Goal: Communication & Community: Share content

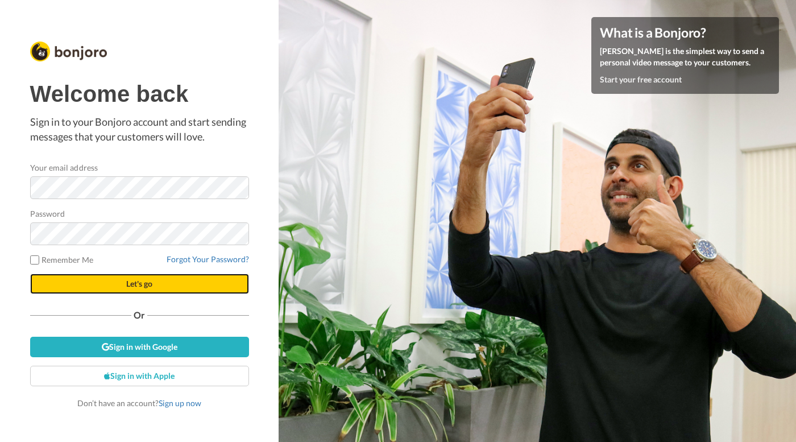
click at [143, 284] on span "Let's go" at bounding box center [139, 283] width 26 height 10
click at [135, 285] on span "Let's go" at bounding box center [139, 283] width 26 height 10
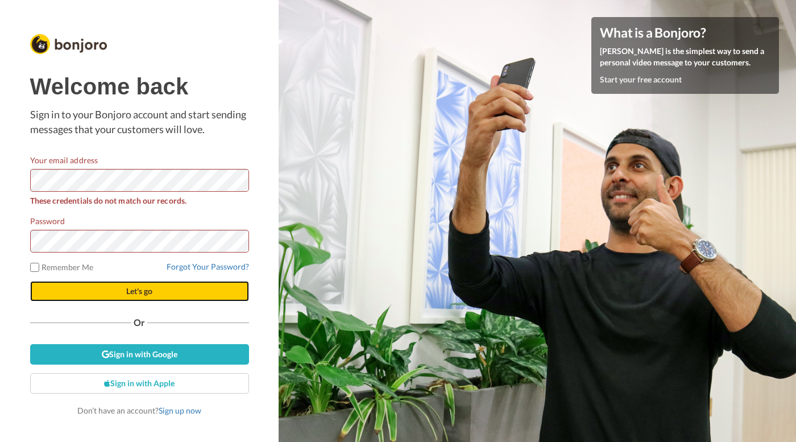
click at [73, 290] on button "Let's go" at bounding box center [139, 291] width 219 height 20
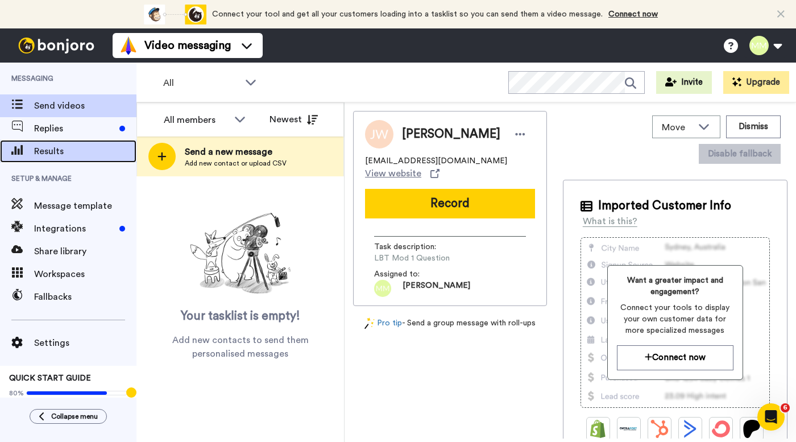
click at [92, 152] on span "Results" at bounding box center [85, 151] width 102 height 14
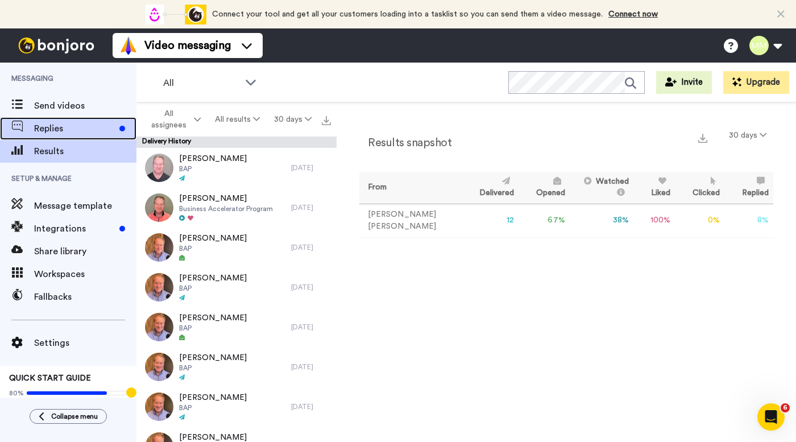
click at [74, 128] on span "Replies" at bounding box center [74, 129] width 81 height 14
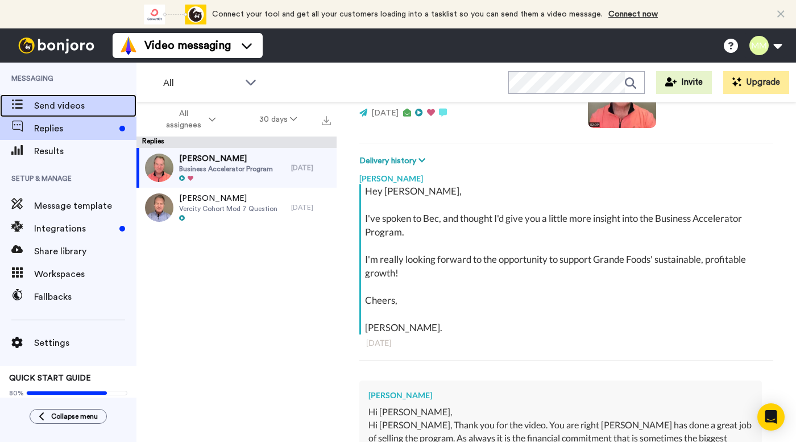
click at [74, 102] on span "Send videos" at bounding box center [85, 106] width 102 height 14
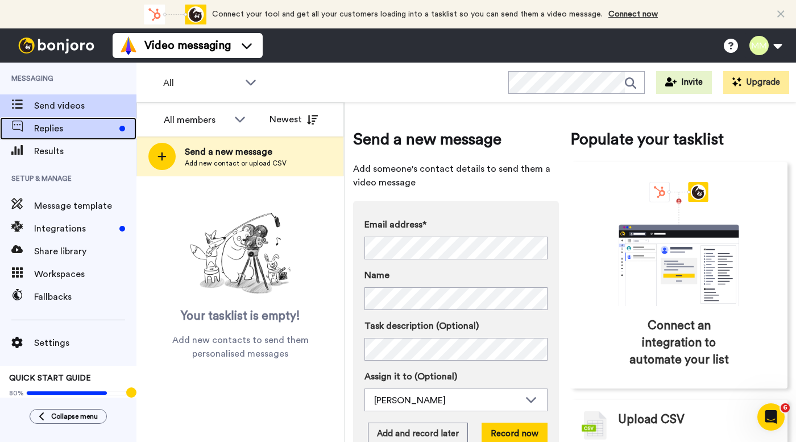
click at [77, 124] on span "Replies" at bounding box center [74, 129] width 81 height 14
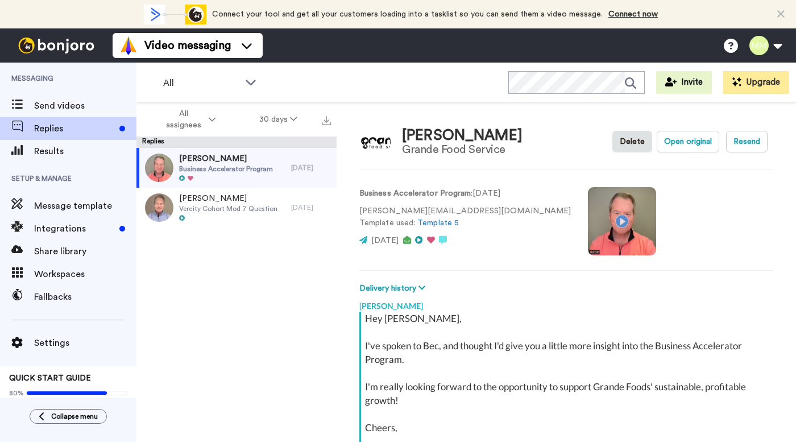
scroll to position [127, 0]
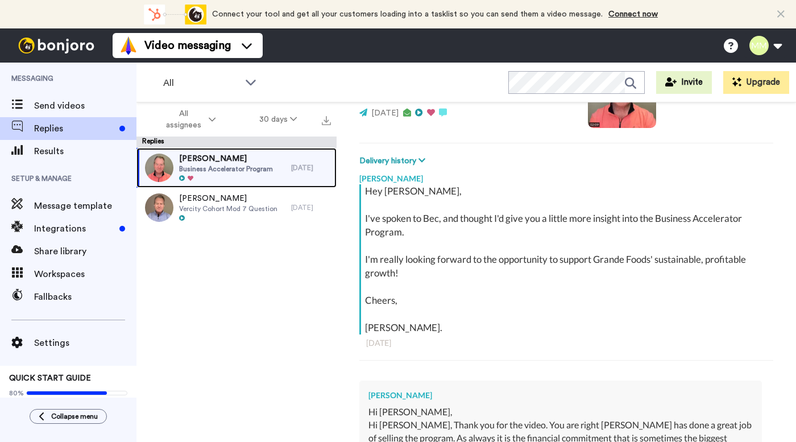
click at [233, 161] on span "[PERSON_NAME]" at bounding box center [226, 158] width 94 height 11
type textarea "x"
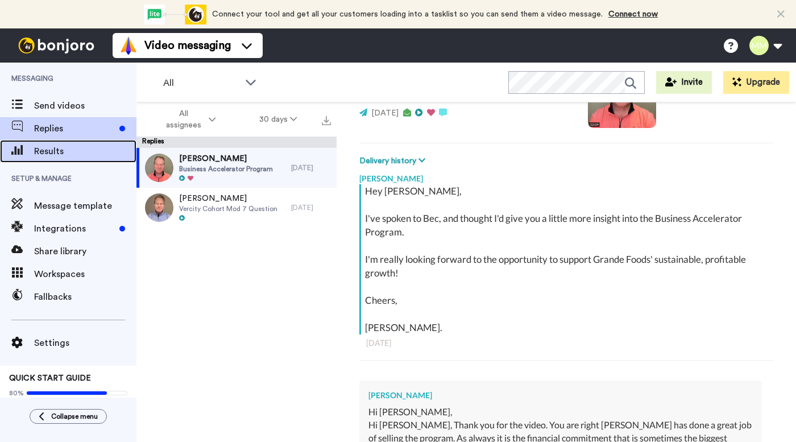
click at [76, 153] on span "Results" at bounding box center [85, 151] width 102 height 14
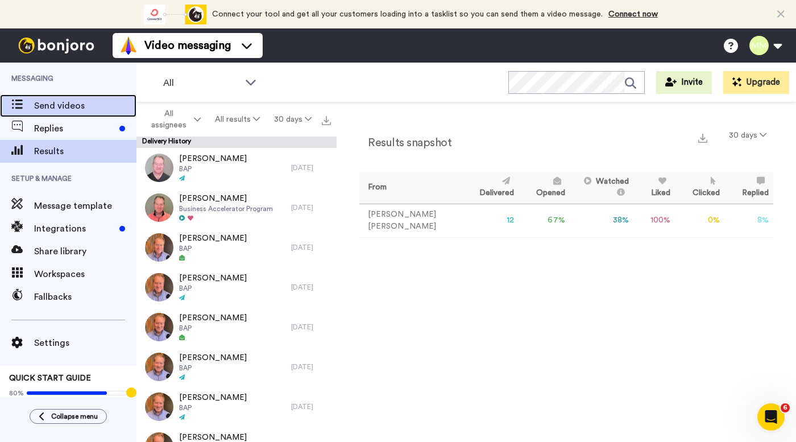
click at [66, 105] on span "Send videos" at bounding box center [85, 106] width 102 height 14
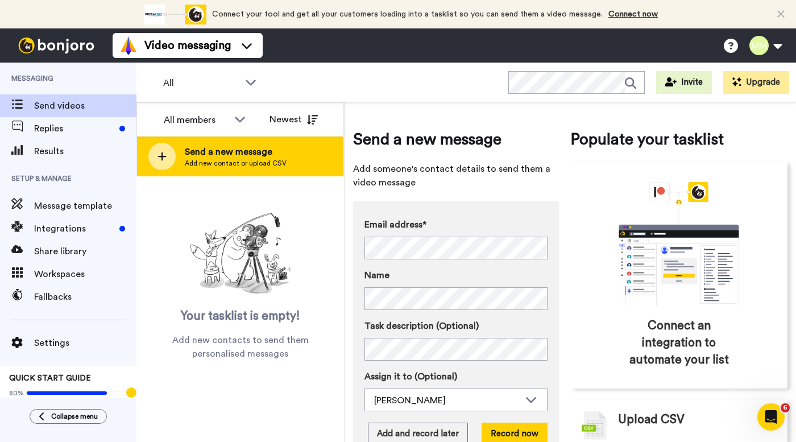
click at [196, 147] on span "Send a new message" at bounding box center [236, 152] width 102 height 14
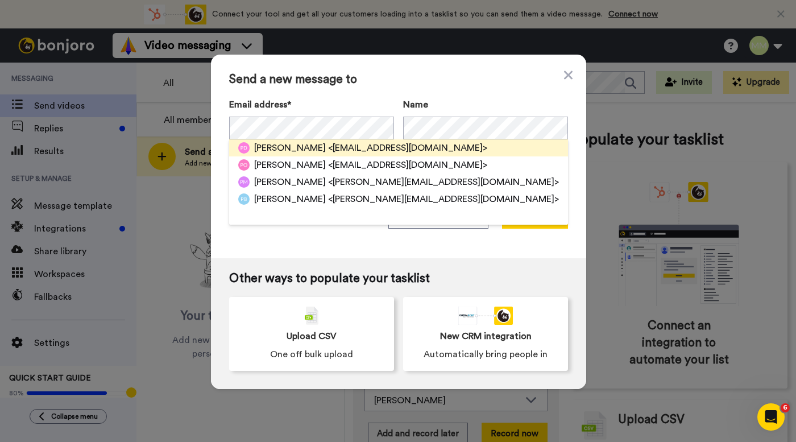
click at [336, 148] on span "<patrickd@catalystag.co.nz>" at bounding box center [407, 148] width 159 height 14
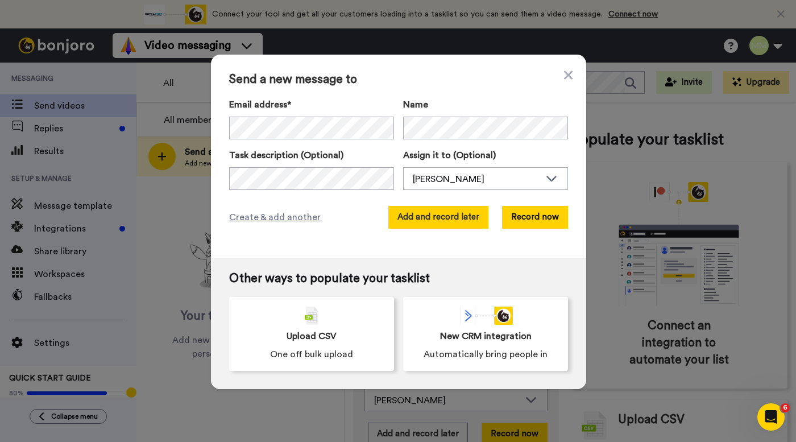
click at [441, 219] on button "Add and record later" at bounding box center [438, 217] width 100 height 23
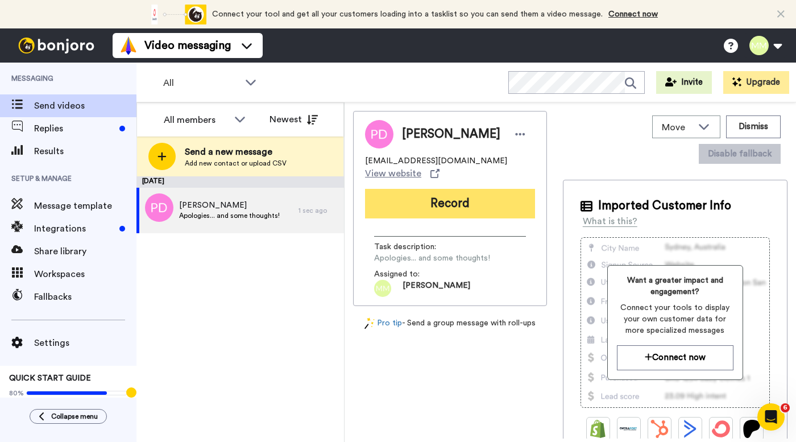
click at [439, 203] on button "Record" at bounding box center [450, 204] width 170 height 30
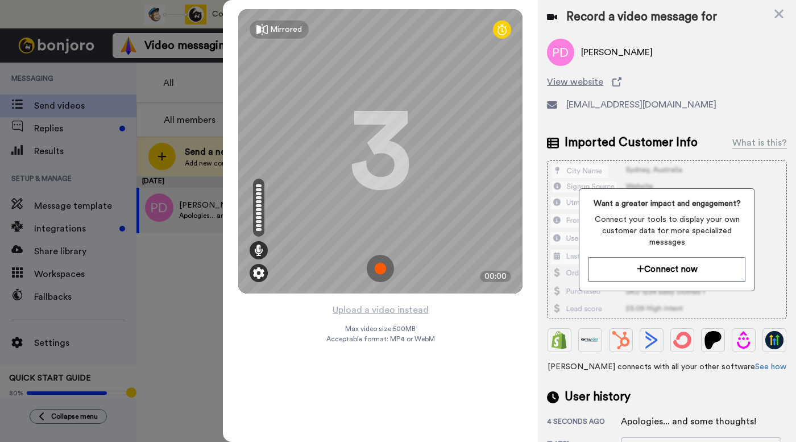
click at [259, 274] on img at bounding box center [258, 272] width 11 height 11
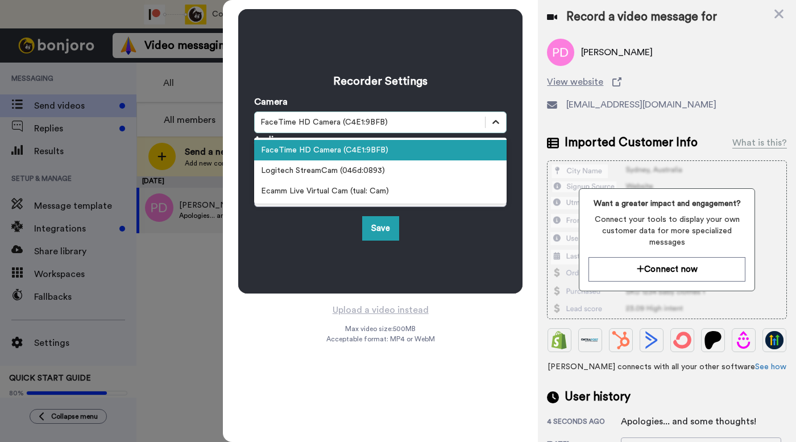
click at [494, 120] on icon at bounding box center [495, 121] width 11 height 11
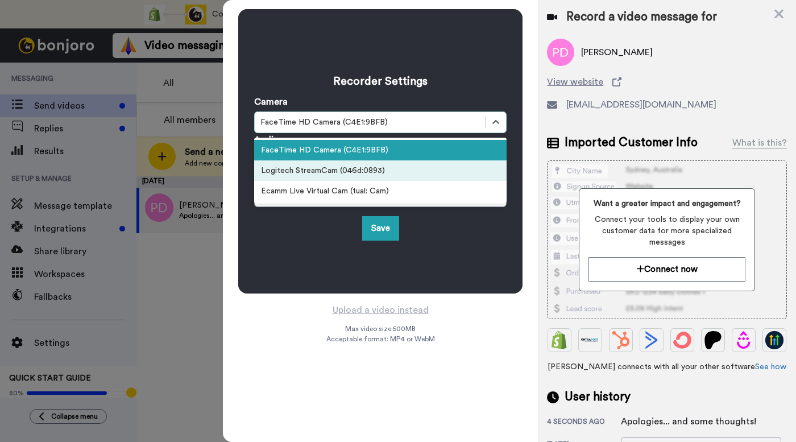
click at [456, 170] on div "Logitech StreamCam (046d:0893)" at bounding box center [380, 170] width 252 height 20
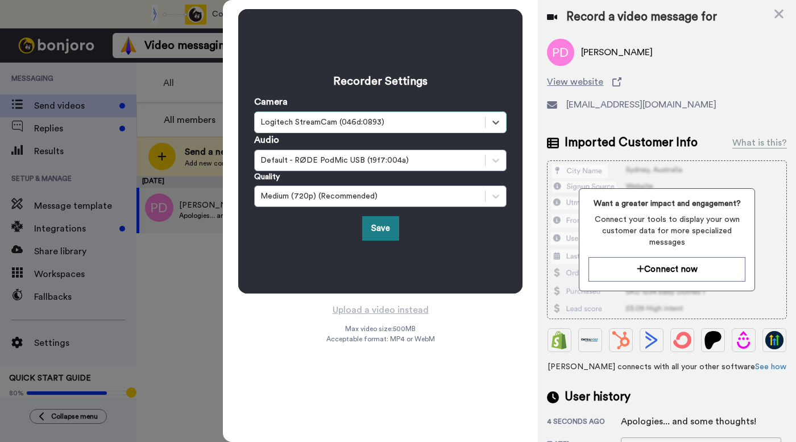
click at [383, 225] on button "Save" at bounding box center [380, 228] width 37 height 24
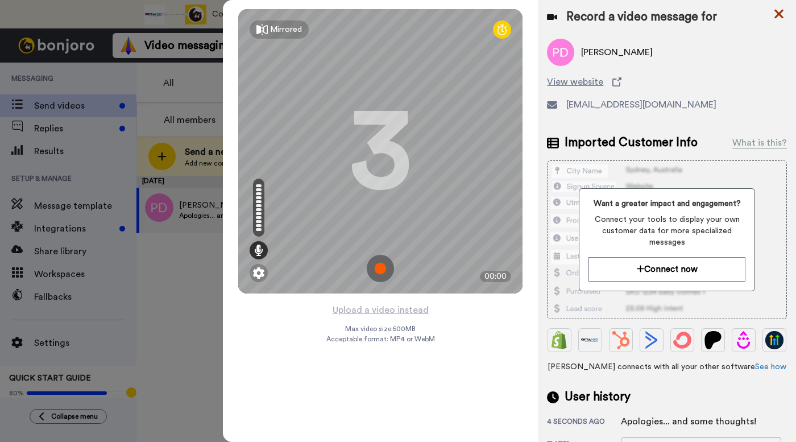
click at [780, 13] on icon at bounding box center [778, 14] width 9 height 9
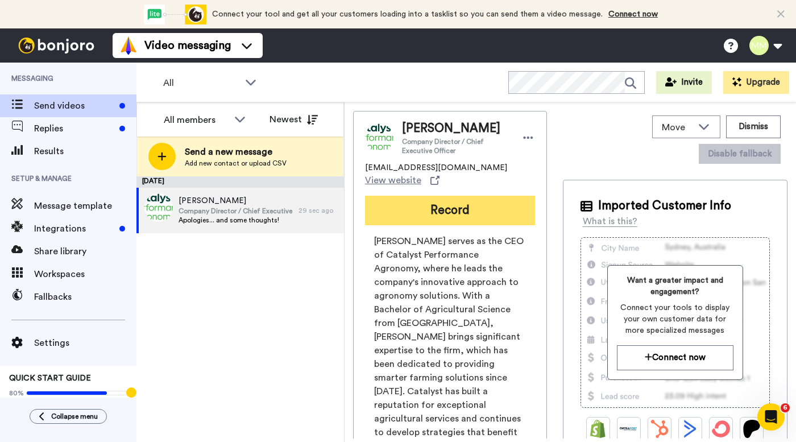
click at [428, 211] on button "Record" at bounding box center [450, 210] width 170 height 30
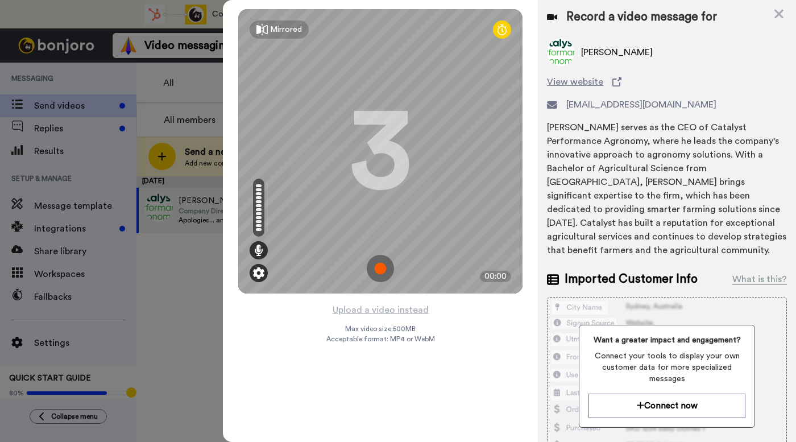
click at [259, 273] on img at bounding box center [258, 272] width 11 height 11
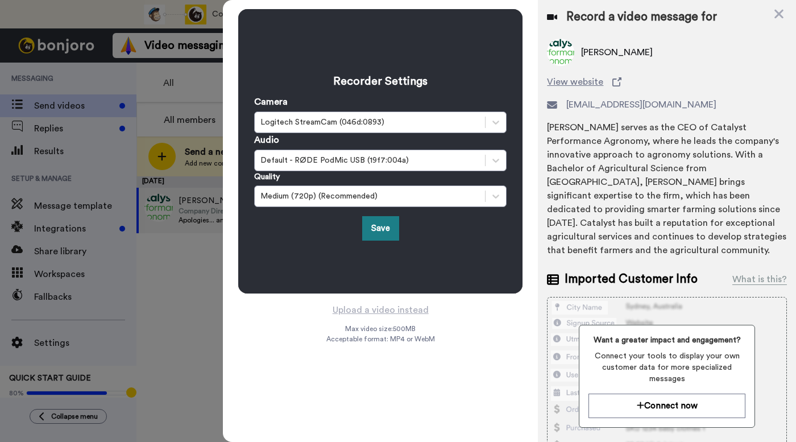
click at [376, 228] on button "Save" at bounding box center [380, 228] width 37 height 24
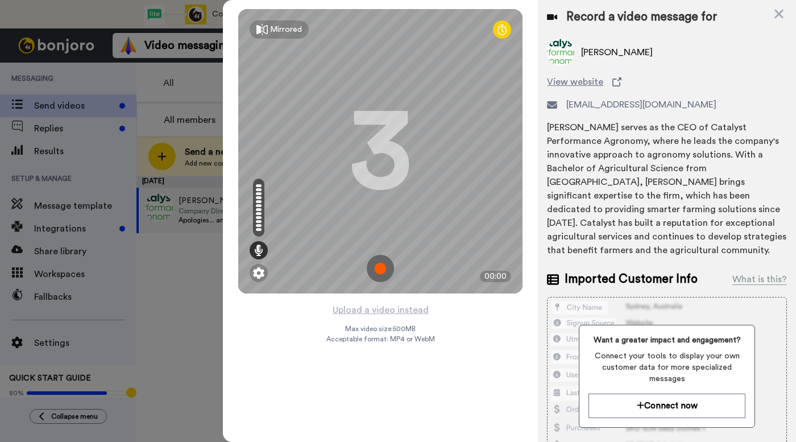
click at [378, 265] on img at bounding box center [380, 268] width 27 height 27
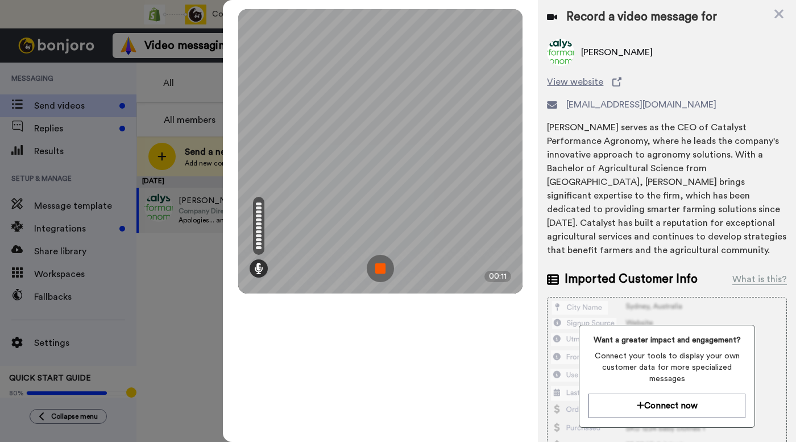
click at [378, 265] on img at bounding box center [380, 268] width 27 height 27
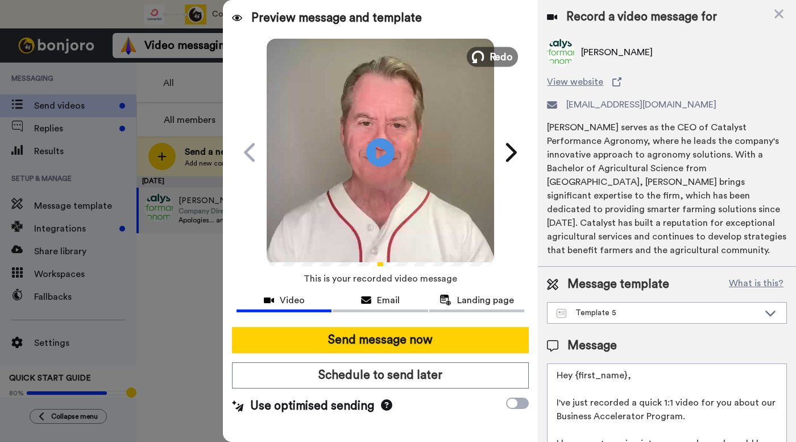
click at [489, 57] on button "Redo" at bounding box center [492, 57] width 51 height 20
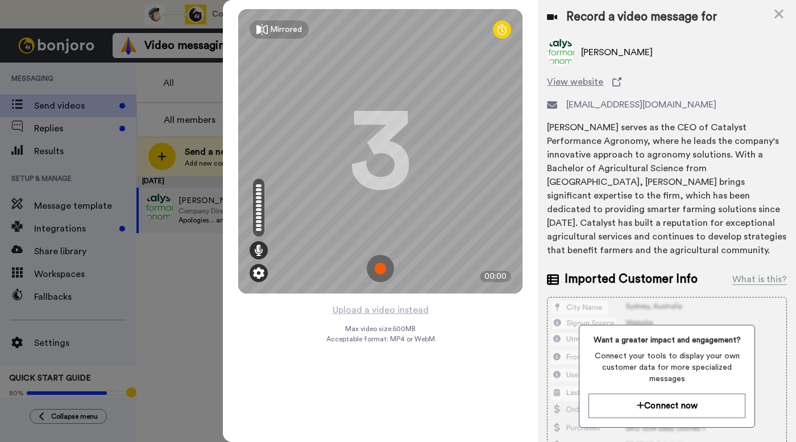
click at [257, 269] on img at bounding box center [258, 272] width 11 height 11
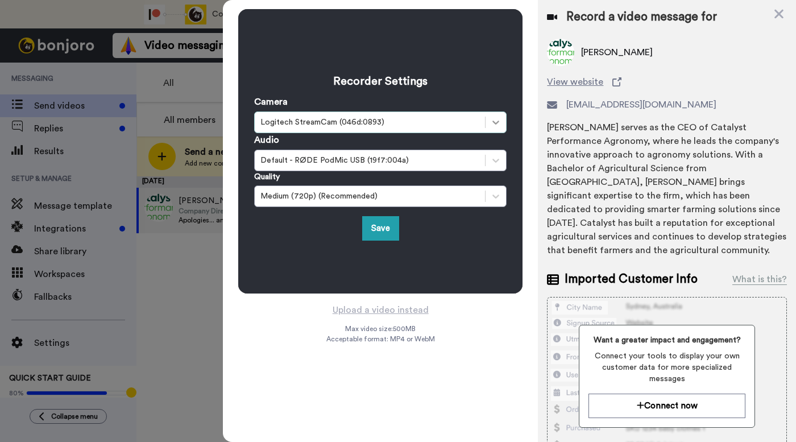
click at [497, 124] on icon at bounding box center [495, 121] width 11 height 11
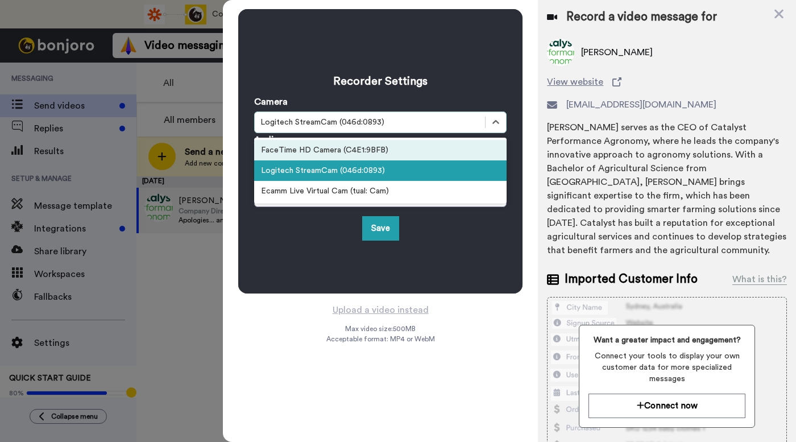
click at [448, 153] on div "FaceTime HD Camera (C4E1:9BFB)" at bounding box center [380, 150] width 252 height 20
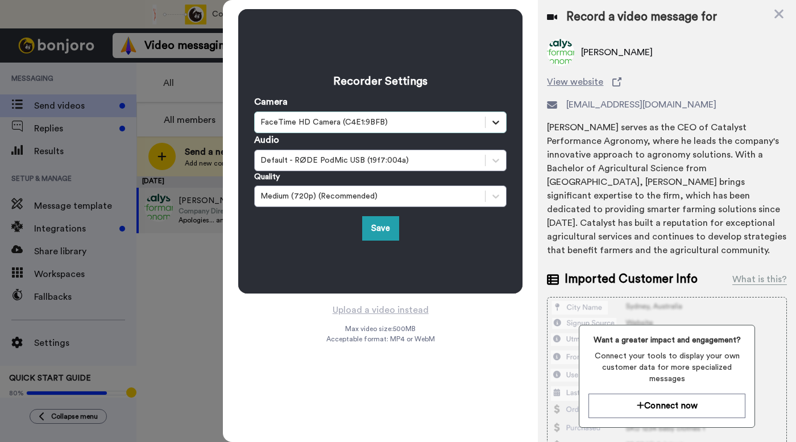
click at [496, 120] on icon at bounding box center [495, 121] width 11 height 11
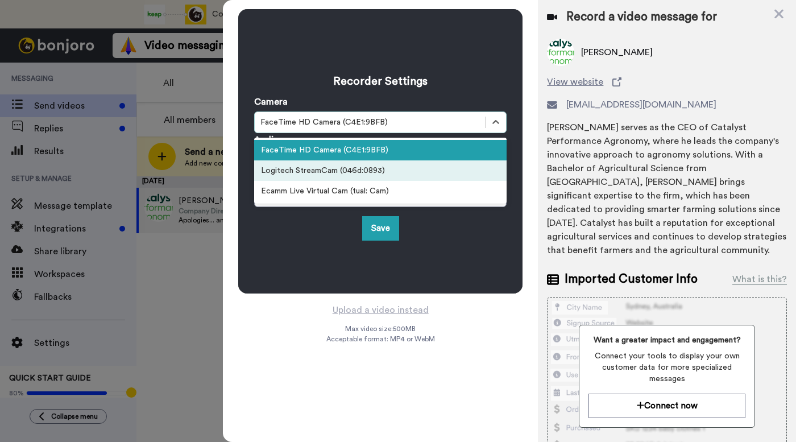
click at [443, 175] on div "Logitech StreamCam (046d:0893)" at bounding box center [380, 170] width 252 height 20
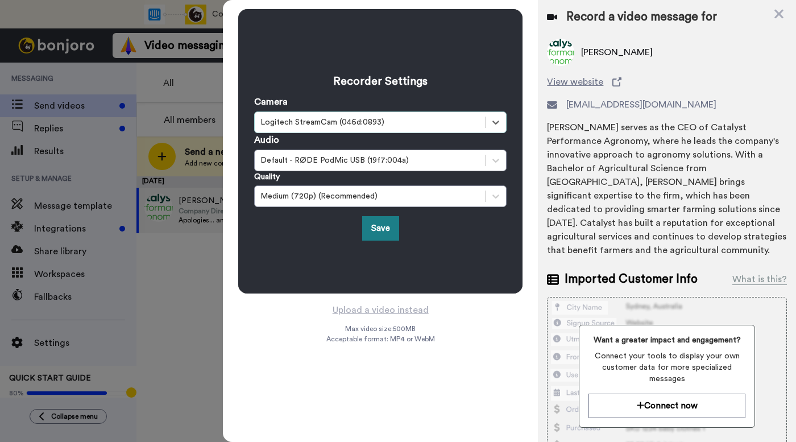
click at [379, 225] on button "Save" at bounding box center [380, 228] width 37 height 24
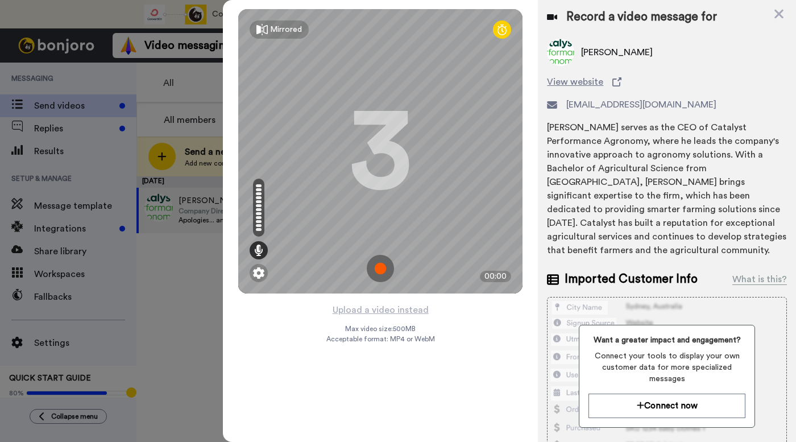
click at [378, 268] on img at bounding box center [380, 268] width 27 height 27
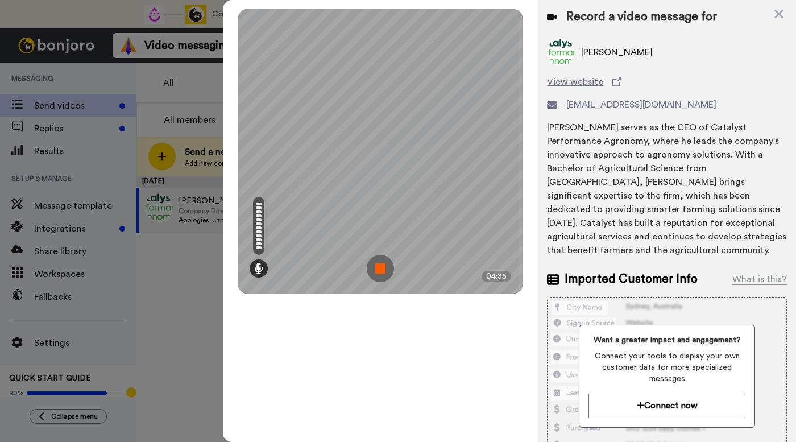
click at [378, 268] on img at bounding box center [380, 268] width 27 height 27
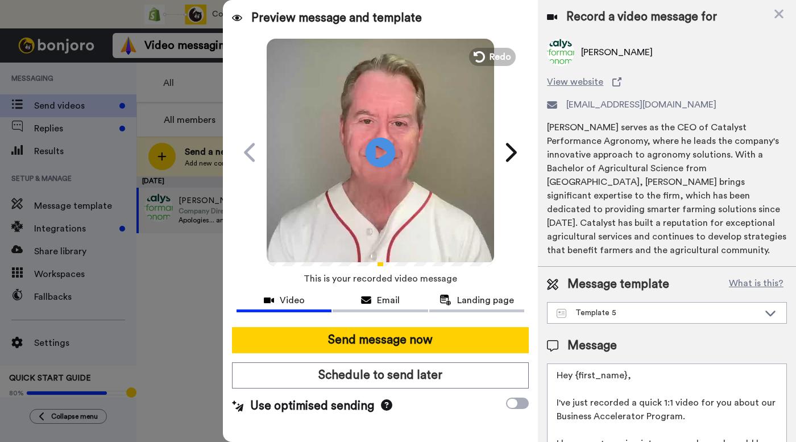
click at [384, 145] on icon at bounding box center [380, 152] width 30 height 30
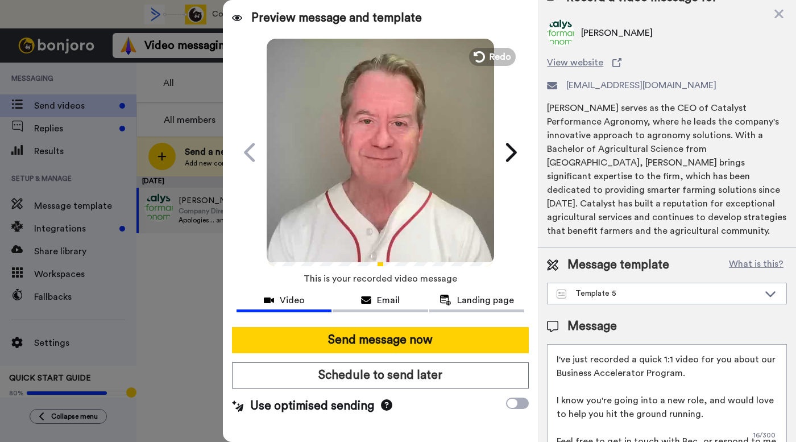
scroll to position [46, 0]
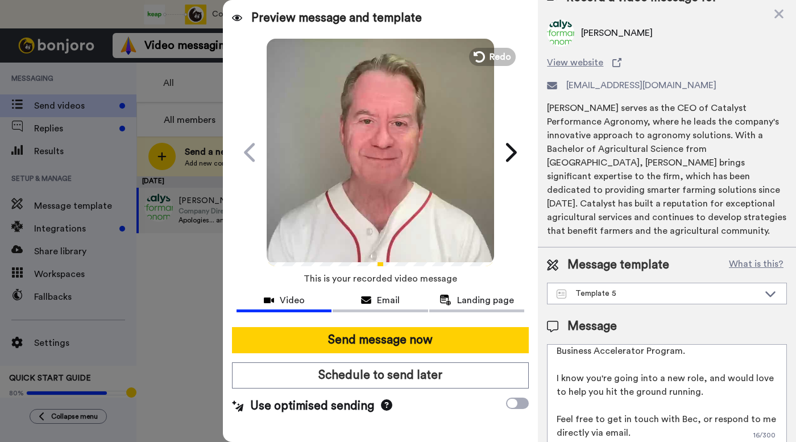
drag, startPoint x: 555, startPoint y: 369, endPoint x: 626, endPoint y: 421, distance: 87.9
click at [626, 421] on textarea "Hey {first_name}, I've just recorded a quick 1:1 video for you about our Busine…" at bounding box center [667, 395] width 240 height 102
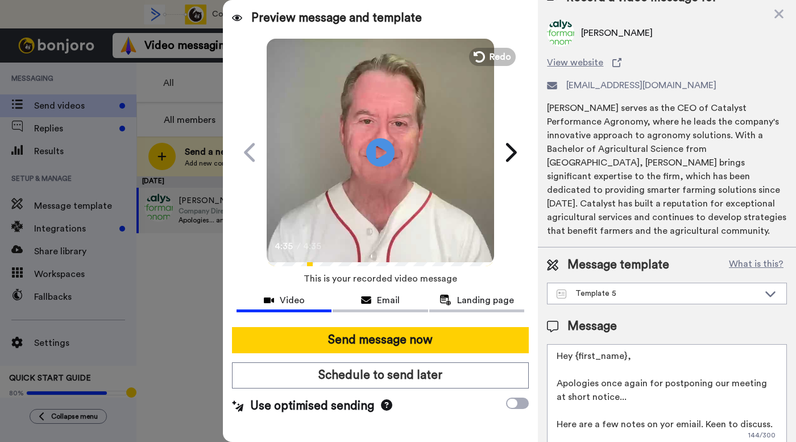
scroll to position [44, 0]
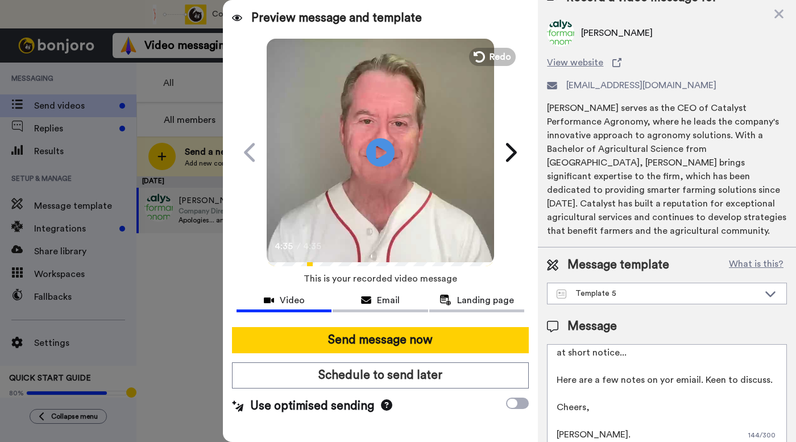
click at [665, 367] on textarea "Hey {first_name}, Apologies once again for postponing our meeting at short noti…" at bounding box center [667, 395] width 240 height 102
click at [764, 367] on textarea "Hey {first_name}, Apologies once again for postponing our meeting at short noti…" at bounding box center [667, 395] width 240 height 102
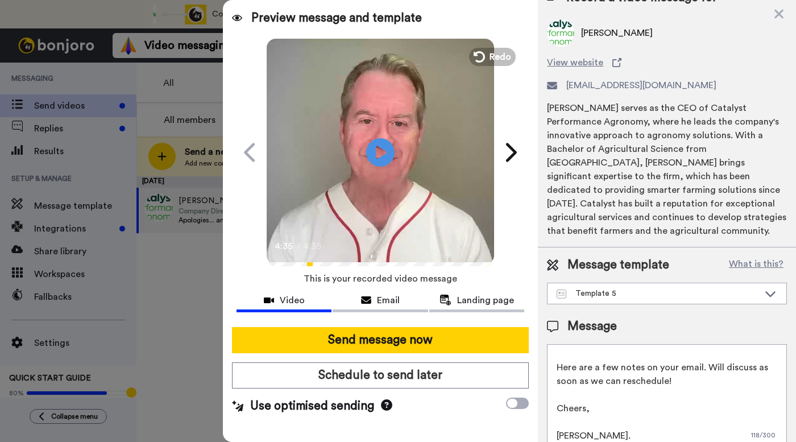
scroll to position [58, 0]
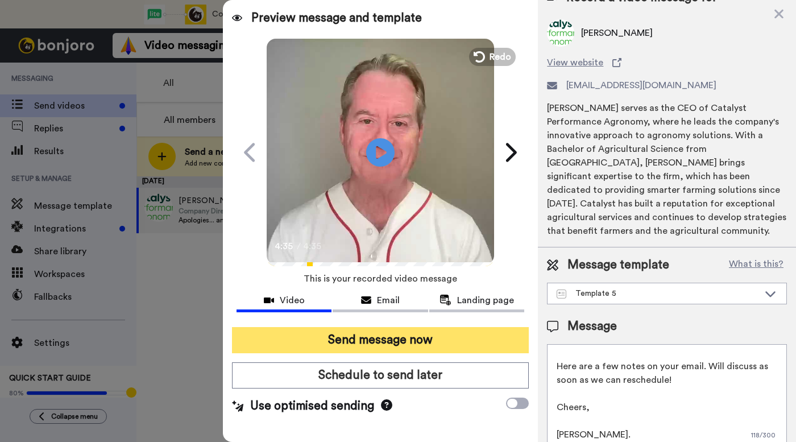
type textarea "Hey {first_name}, Apologies once again for postponing our meeting at short noti…"
click at [424, 338] on button "Send message now" at bounding box center [380, 340] width 297 height 26
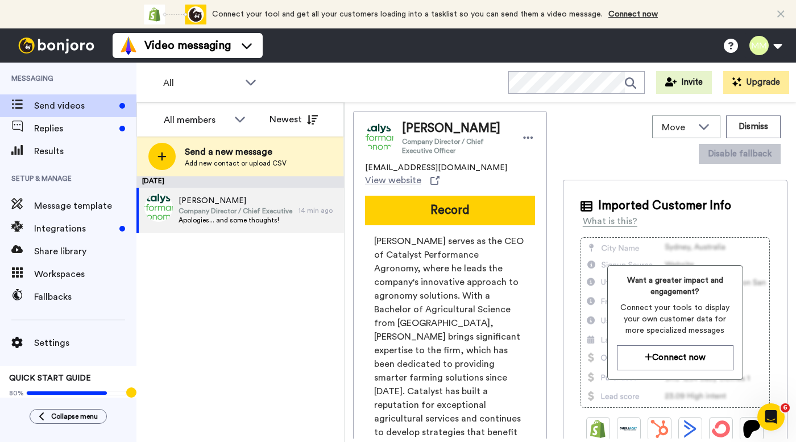
scroll to position [0, 0]
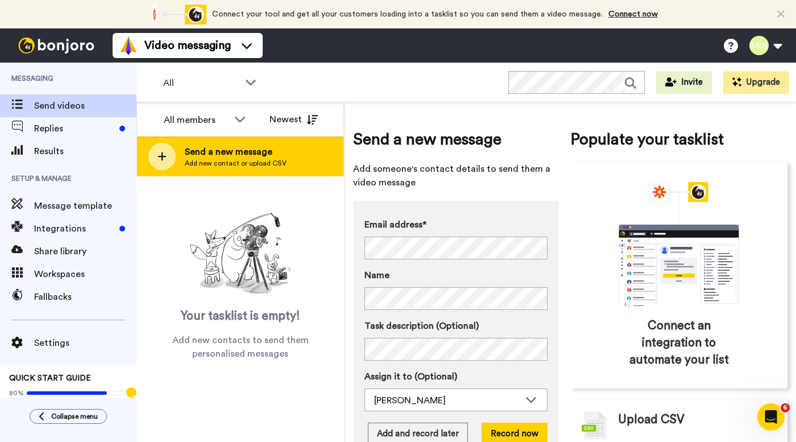
click at [262, 149] on span "Send a new message" at bounding box center [236, 152] width 102 height 14
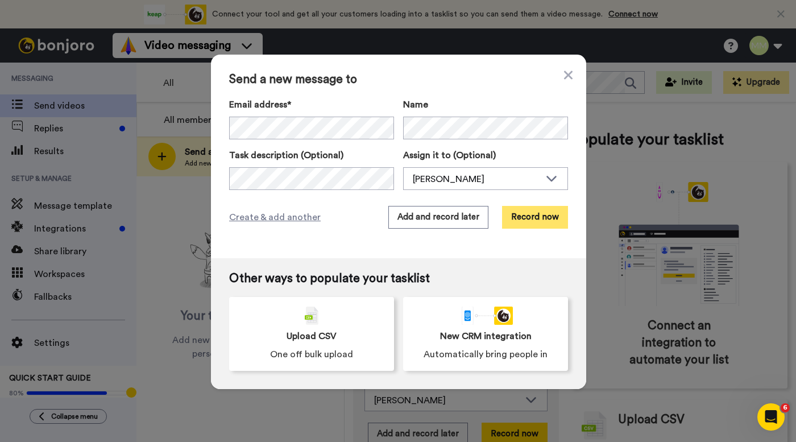
click at [528, 215] on button "Record now" at bounding box center [535, 217] width 66 height 23
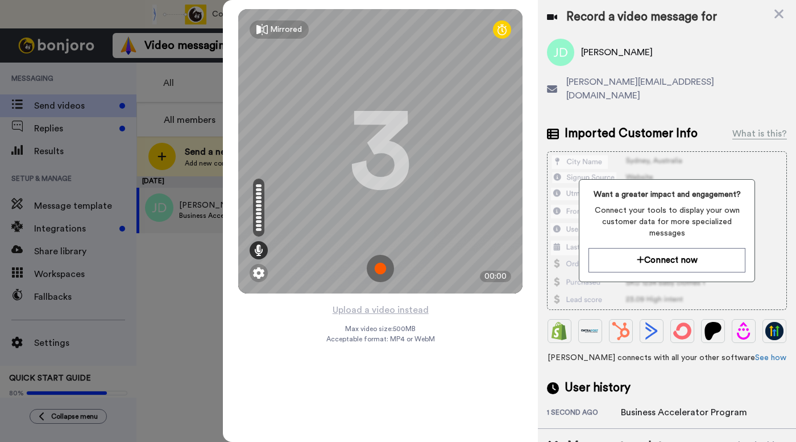
click at [378, 268] on img at bounding box center [380, 268] width 27 height 27
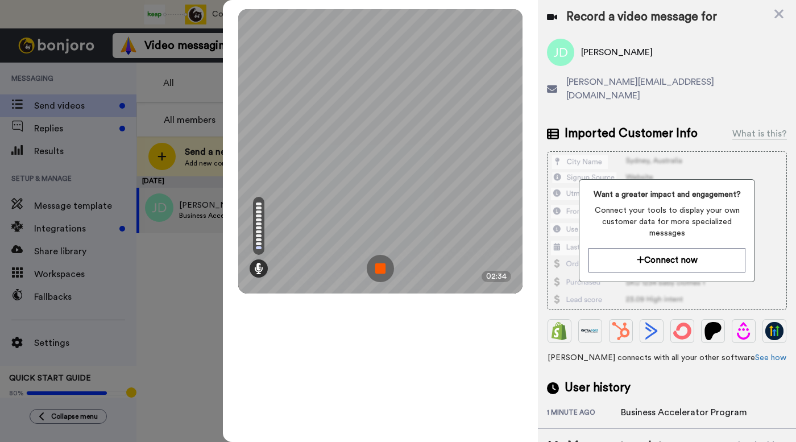
click at [378, 268] on img at bounding box center [380, 268] width 27 height 27
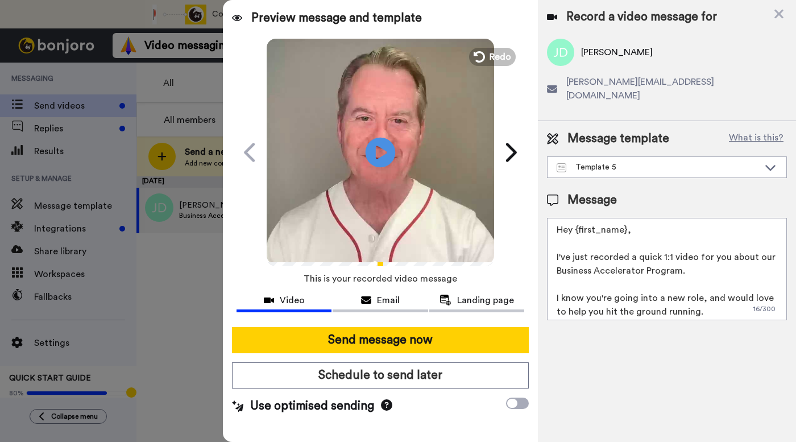
click at [380, 151] on icon "Play/Pause" at bounding box center [380, 152] width 30 height 54
drag, startPoint x: 556, startPoint y: 286, endPoint x: 684, endPoint y: 297, distance: 127.8
click at [684, 297] on textarea "Hey {first_name}, I've just recorded a quick 1:1 video for you about our Busine…" at bounding box center [667, 269] width 240 height 102
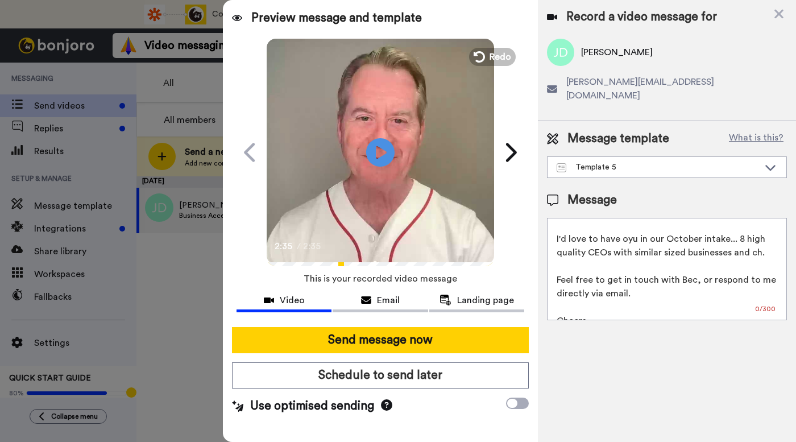
drag, startPoint x: 632, startPoint y: 257, endPoint x: 643, endPoint y: 278, distance: 23.4
click at [643, 278] on textarea "Hey {first_name}, I've just recorded a quick 1:1 video for you about our Busine…" at bounding box center [667, 269] width 240 height 102
click at [621, 225] on textarea "Hey {first_name}, I've just recorded a quick 1:1 video for you about our Busine…" at bounding box center [667, 269] width 240 height 102
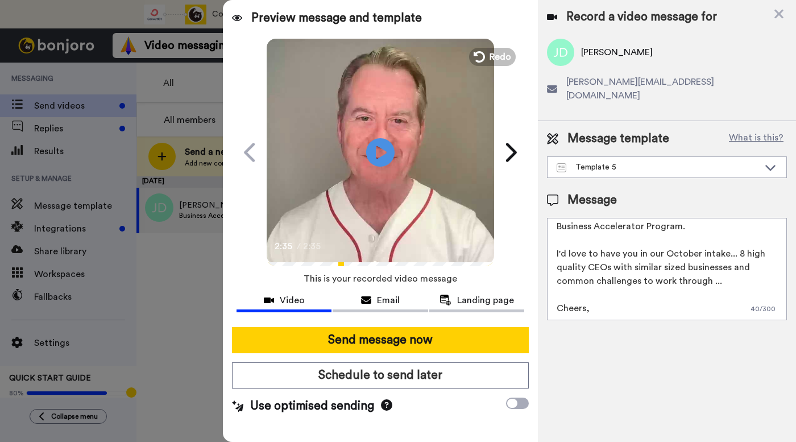
scroll to position [46, 0]
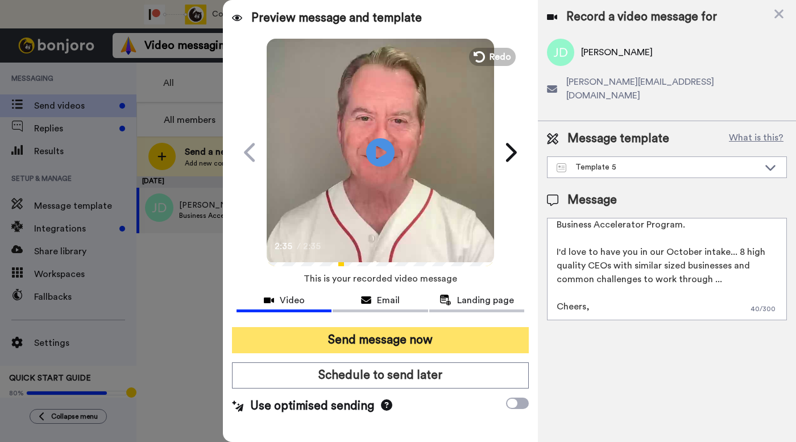
type textarea "Hey {first_name}, I've just recorded a quick 1:1 video for you about our Busine…"
click at [389, 341] on button "Send message now" at bounding box center [380, 340] width 297 height 26
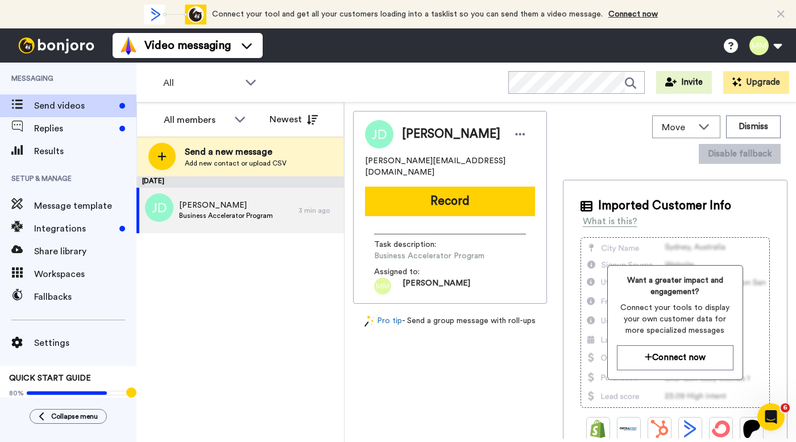
scroll to position [0, 0]
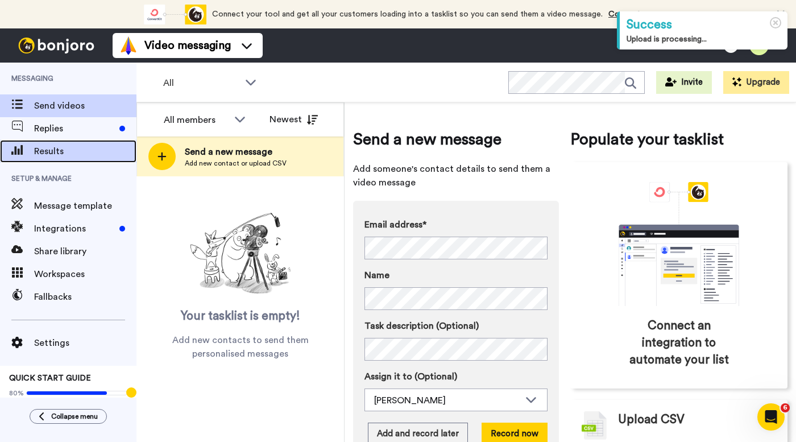
click at [99, 148] on span "Results" at bounding box center [85, 151] width 102 height 14
